Goal: Task Accomplishment & Management: Complete application form

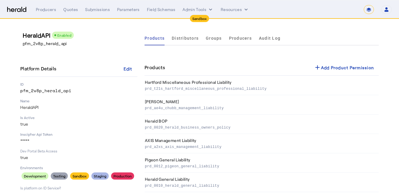
select select "*******"
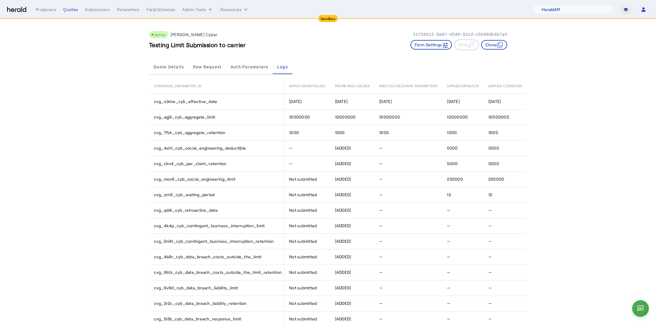
select select "pfm_2v8p_herald_api"
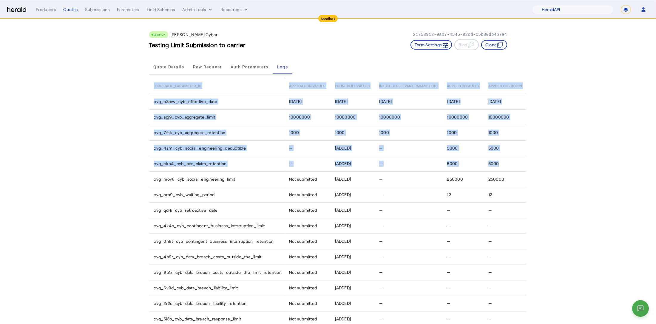
drag, startPoint x: 501, startPoint y: 164, endPoint x: 142, endPoint y: 146, distance: 358.7
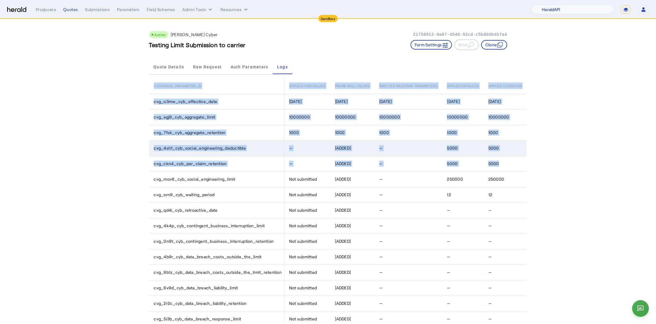
click at [159, 148] on span "cvg_4sh1_cyb_social_engineering_deductible" at bounding box center [200, 148] width 92 height 6
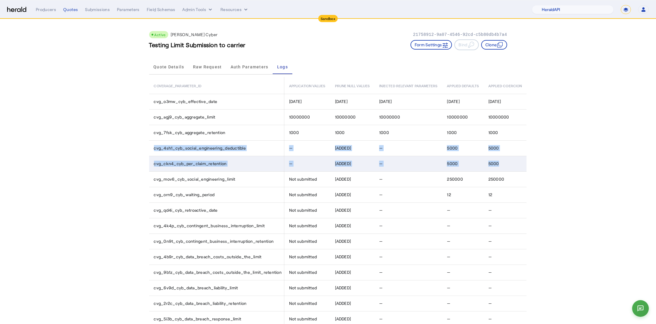
drag, startPoint x: 155, startPoint y: 148, endPoint x: 504, endPoint y: 165, distance: 349.4
click at [504, 165] on div "5000" at bounding box center [506, 163] width 36 height 6
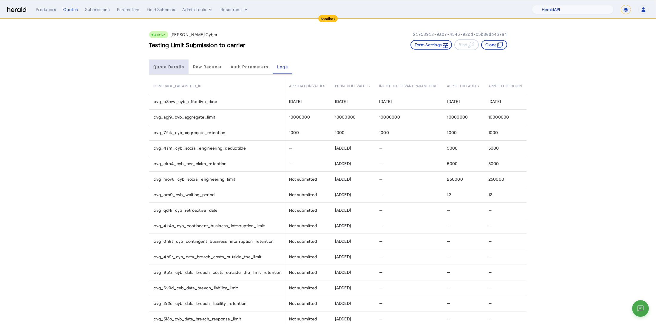
click at [188, 67] on div "Quote Details" at bounding box center [169, 67] width 40 height 14
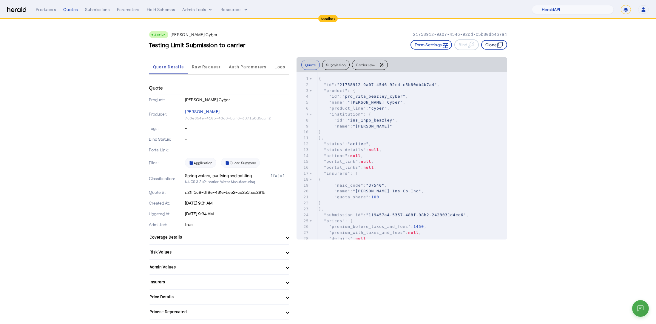
click at [490, 45] on button "Clone" at bounding box center [494, 45] width 26 height 10
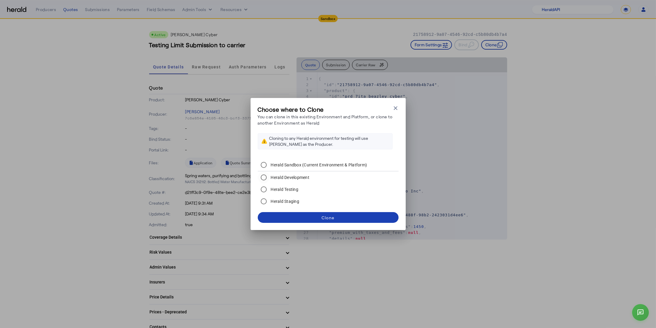
click at [297, 175] on label "Herald Development" at bounding box center [290, 177] width 40 height 6
click at [319, 220] on span at bounding box center [328, 217] width 141 height 14
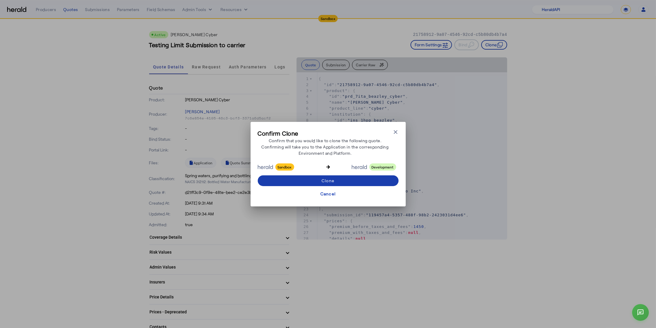
click at [346, 176] on span at bounding box center [328, 180] width 141 height 14
select select "**********"
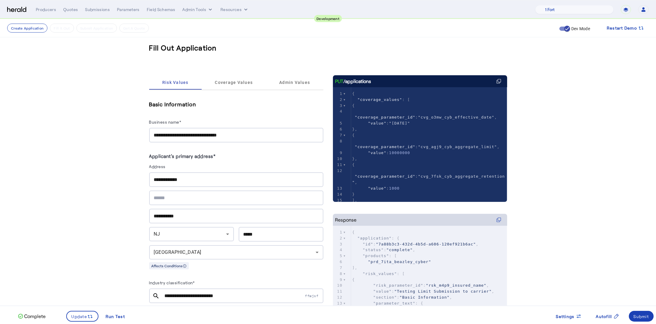
click at [258, 133] on input "**********" at bounding box center [236, 135] width 165 height 7
drag, startPoint x: 262, startPoint y: 133, endPoint x: 145, endPoint y: 133, distance: 116.9
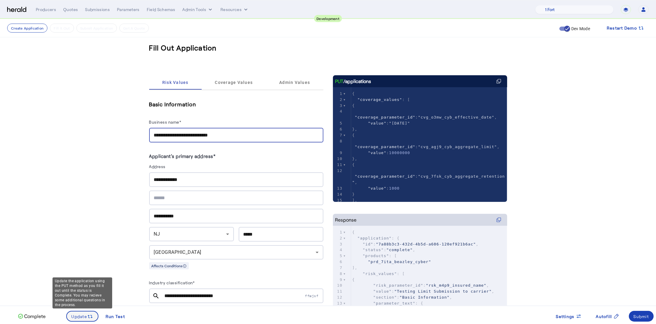
type input "**********"
click at [89, 318] on icon at bounding box center [90, 316] width 6 height 6
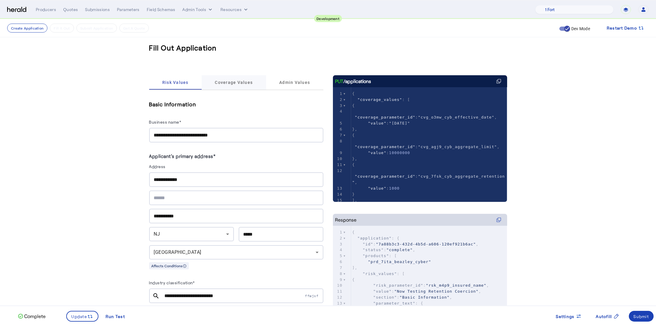
click at [237, 84] on span "Coverage Values" at bounding box center [234, 82] width 38 height 4
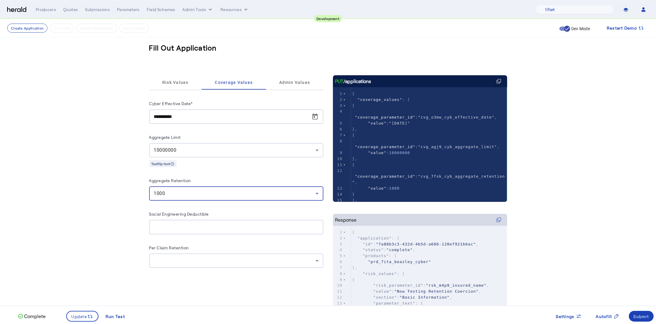
click at [230, 196] on div "1000" at bounding box center [235, 193] width 162 height 7
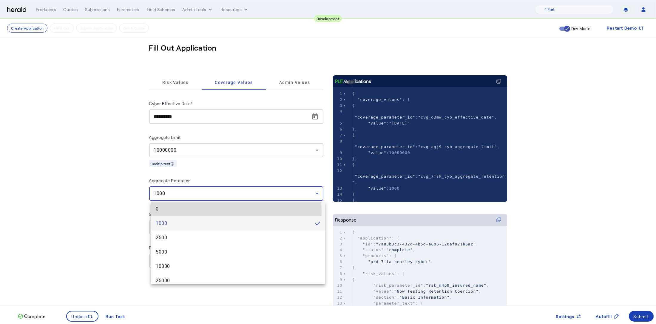
click at [195, 211] on span "0" at bounding box center [238, 208] width 165 height 7
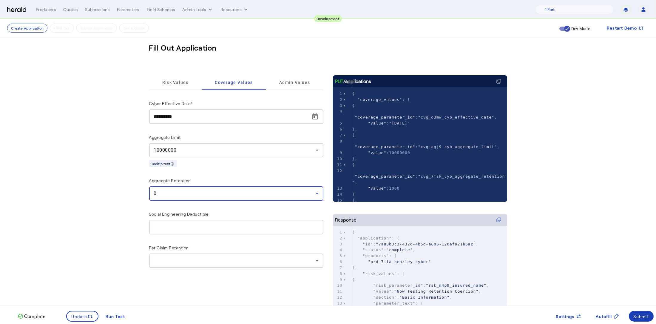
drag, startPoint x: 116, startPoint y: 227, endPoint x: 180, endPoint y: 266, distance: 74.5
click at [117, 227] on fill-application-step "**********" at bounding box center [328, 197] width 656 height 357
click at [226, 261] on div at bounding box center [235, 260] width 162 height 7
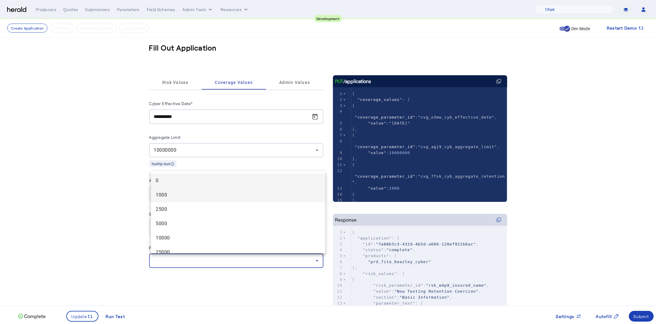
click at [184, 201] on mat-option "1000" at bounding box center [238, 195] width 174 height 14
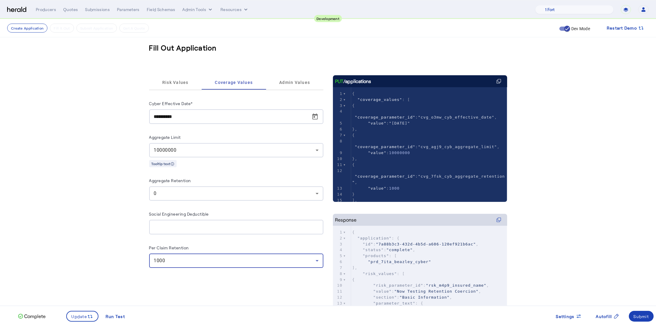
click at [121, 247] on fill-application-step "**********" at bounding box center [328, 197] width 656 height 357
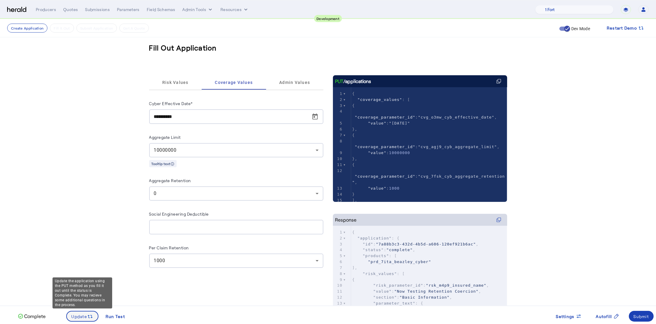
click at [91, 318] on icon at bounding box center [90, 316] width 6 height 6
click at [646, 316] on div "Submit" at bounding box center [642, 316] width 16 height 6
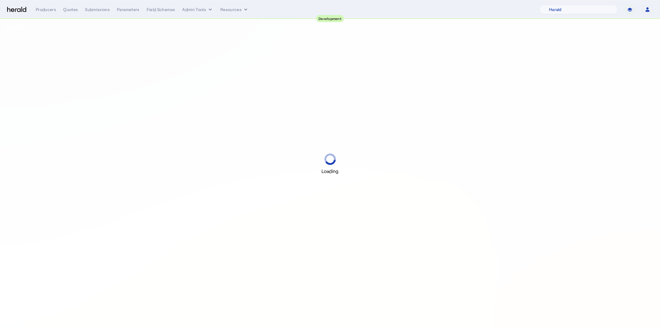
select select "pfm_2v8p_herald_api"
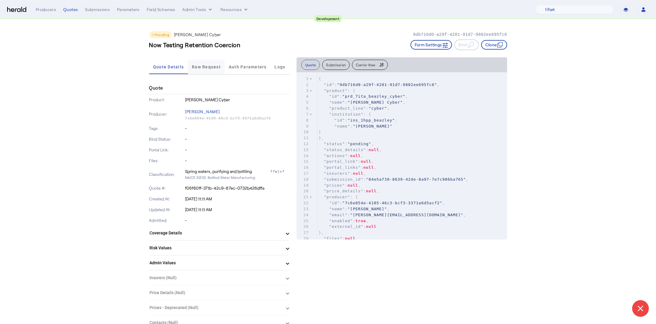
click at [201, 72] on span "Raw Request" at bounding box center [206, 67] width 29 height 14
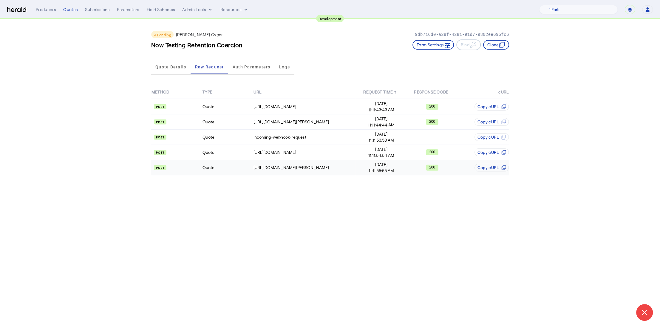
click at [226, 164] on td "Quote" at bounding box center [227, 167] width 51 height 15
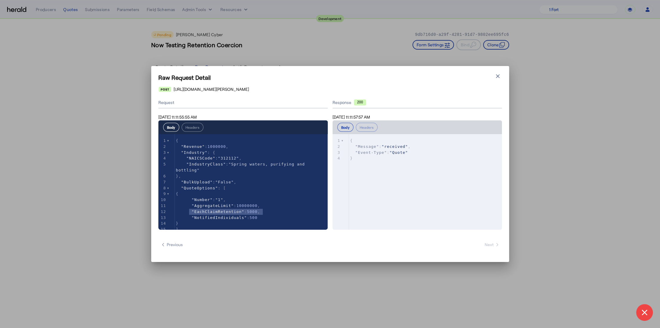
type textarea "**********"
drag, startPoint x: 264, startPoint y: 211, endPoint x: 174, endPoint y: 209, distance: 90.1
click at [500, 75] on icon "button" at bounding box center [498, 76] width 6 height 6
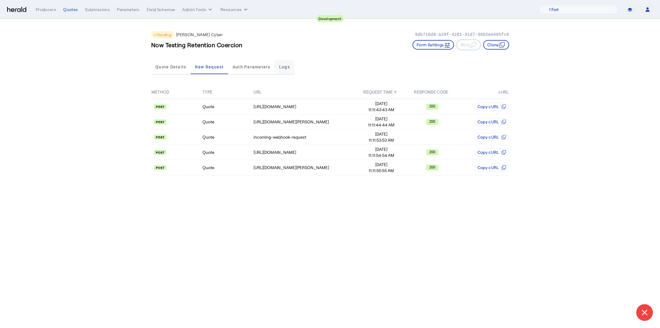
click at [294, 67] on div "Logs" at bounding box center [284, 67] width 19 height 14
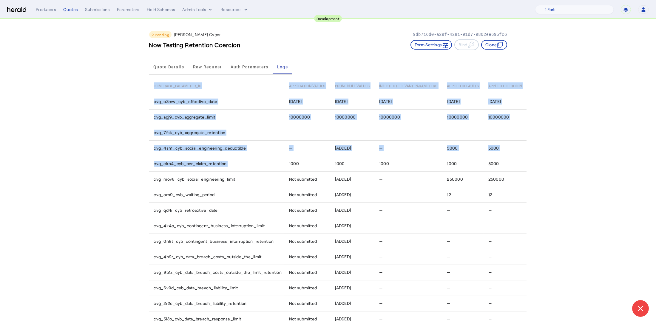
drag, startPoint x: 290, startPoint y: 163, endPoint x: 550, endPoint y: 163, distance: 259.5
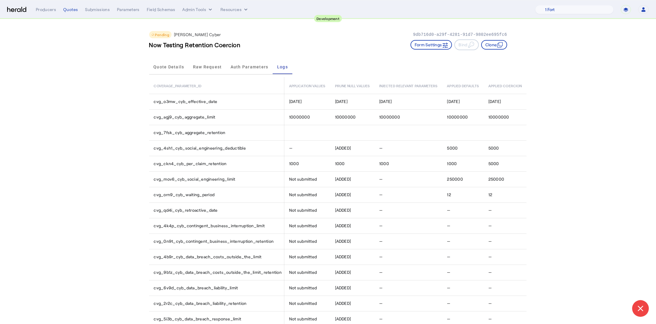
click at [159, 70] on span "Quote Details" at bounding box center [168, 67] width 31 height 14
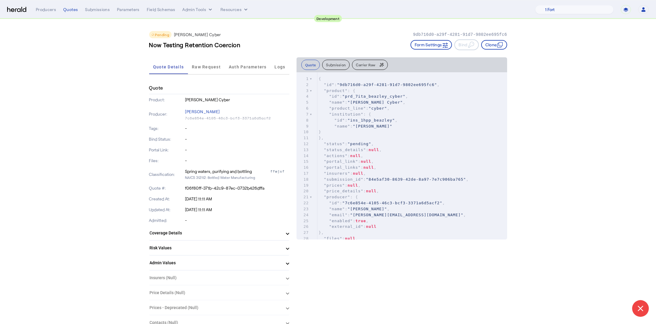
click at [206, 231] on mat-panel-title "Coverage Details" at bounding box center [216, 233] width 132 height 6
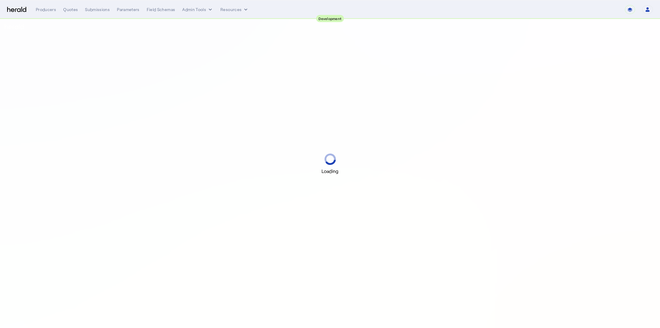
select select "pfm_2v8p_herald_api"
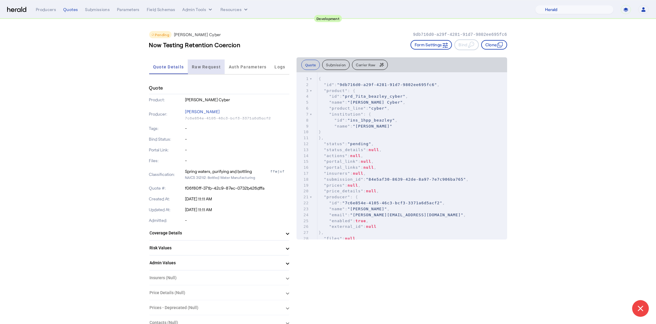
click at [204, 68] on span "Raw Request" at bounding box center [206, 67] width 29 height 4
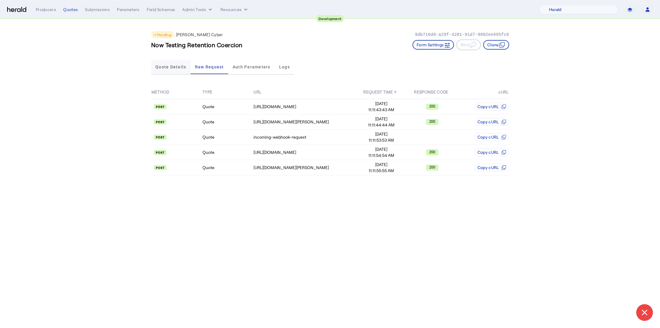
click at [165, 67] on span "Quote Details" at bounding box center [170, 67] width 31 height 4
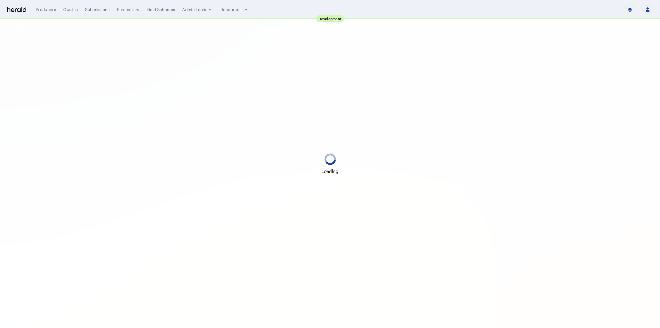
select select "pfm_2v8p_herald_api"
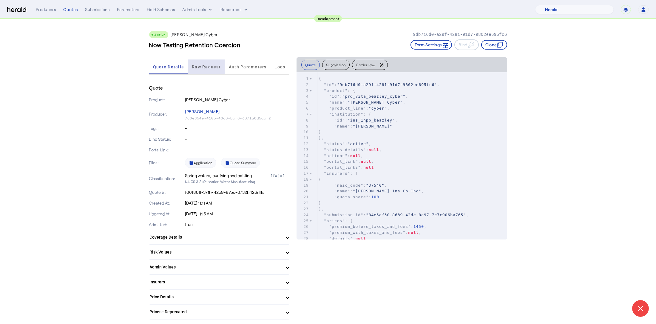
click at [197, 66] on span "Raw Request" at bounding box center [206, 67] width 29 height 4
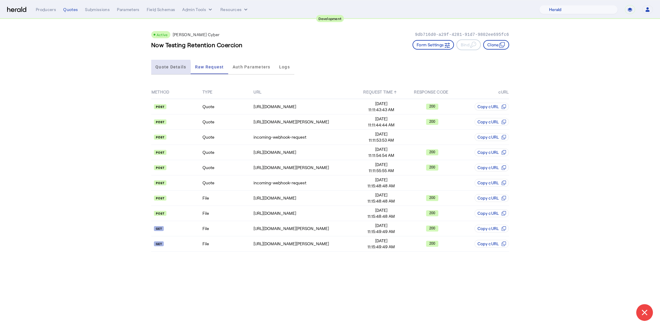
click at [160, 67] on span "Quote Details" at bounding box center [170, 67] width 31 height 4
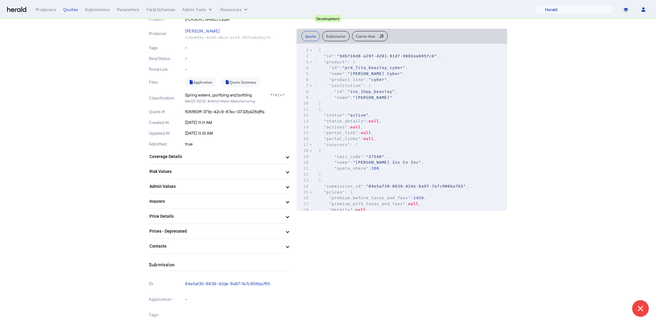
click at [189, 153] on mat-panel-title "Coverage Details" at bounding box center [216, 156] width 132 height 6
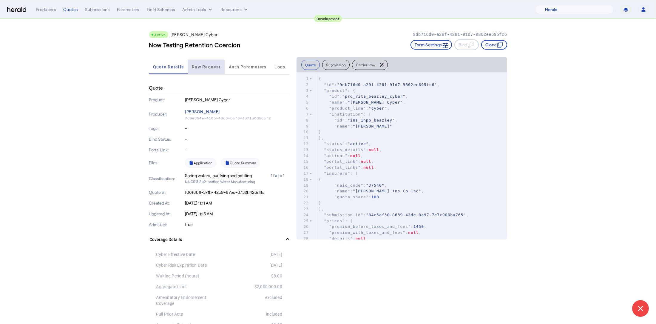
click at [200, 67] on span "Raw Request" at bounding box center [206, 67] width 29 height 4
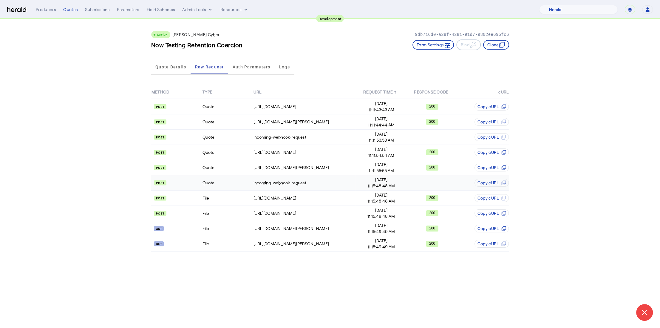
click at [224, 188] on td "Quote" at bounding box center [227, 182] width 51 height 15
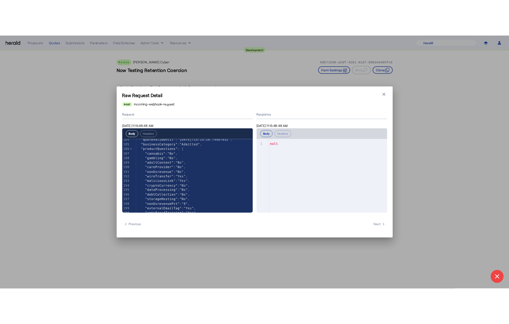
scroll to position [1235, 0]
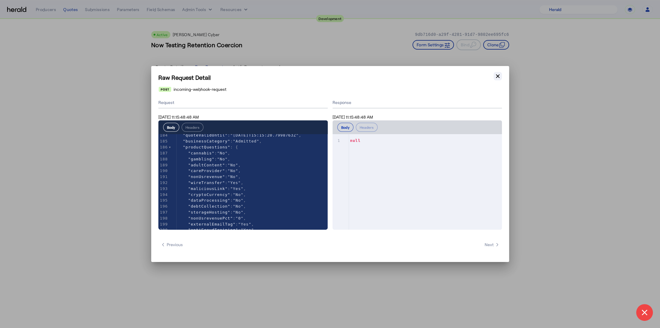
click at [495, 76] on icon "button" at bounding box center [498, 76] width 6 height 6
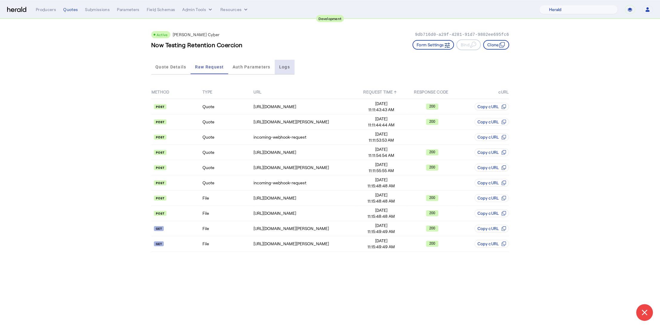
click at [289, 65] on span "Logs" at bounding box center [284, 67] width 11 height 4
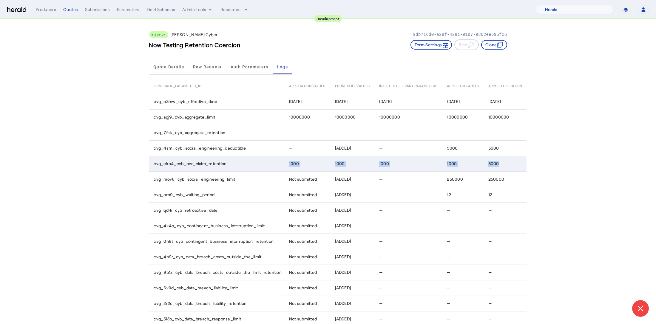
drag, startPoint x: 290, startPoint y: 163, endPoint x: 501, endPoint y: 165, distance: 211.5
click at [501, 165] on tr "cvg_ckn4_cyb_per_claim_retention 1000 1000 1000 1000 5000" at bounding box center [338, 164] width 378 height 16
click at [501, 165] on div "5000" at bounding box center [506, 163] width 36 height 6
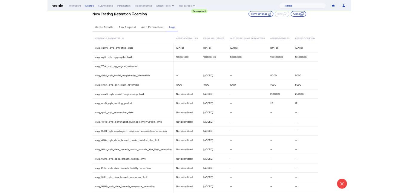
scroll to position [33, 0]
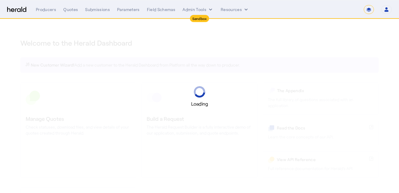
select select "*******"
select select "pfm_2v8p_herald_api"
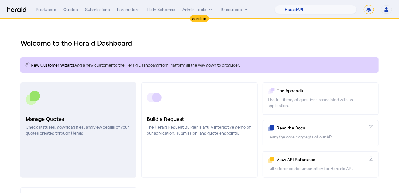
click at [83, 106] on link "Manage Quotes Check statuses, download files, and view details of your quotes c…" at bounding box center [78, 129] width 116 height 95
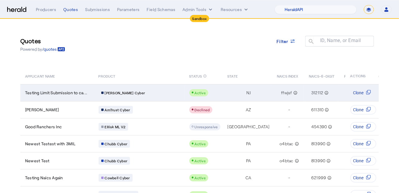
click at [157, 93] on div "[PERSON_NAME] Cyber" at bounding box center [140, 93] width 84 height 8
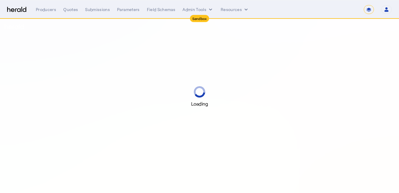
select select "*******"
select select "pfm_2v8p_herald_api"
select select "*******"
select select "pfm_2v8p_herald_api"
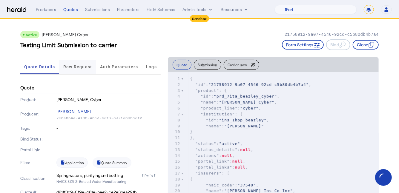
click at [81, 67] on span "Raw Request" at bounding box center [77, 67] width 29 height 4
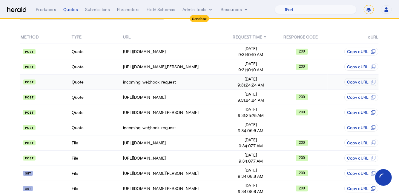
scroll to position [65, 0]
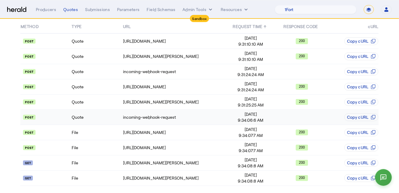
click at [102, 116] on td "Quote" at bounding box center [96, 117] width 51 height 15
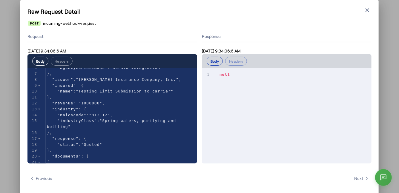
scroll to position [0, 0]
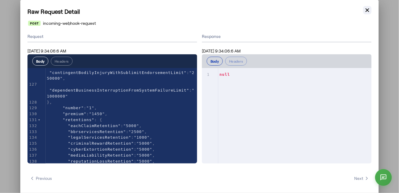
click at [366, 9] on icon "button" at bounding box center [367, 10] width 6 height 6
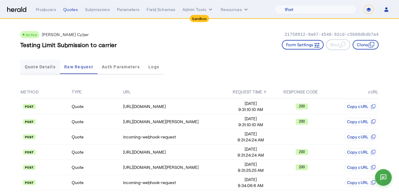
click at [41, 66] on span "Quote Details" at bounding box center [40, 67] width 31 height 4
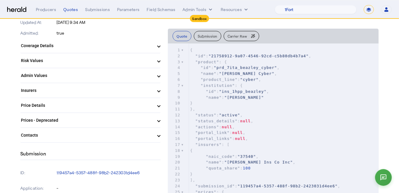
click at [110, 42] on mat-expansion-panel-header "Coverage Details" at bounding box center [90, 45] width 140 height 14
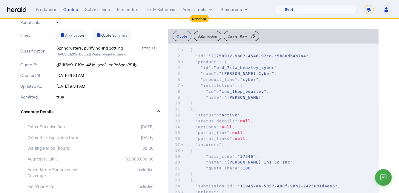
click at [120, 118] on mat-expansion-panel-header "Coverage Details" at bounding box center [90, 111] width 140 height 19
